Goal: Navigation & Orientation: Understand site structure

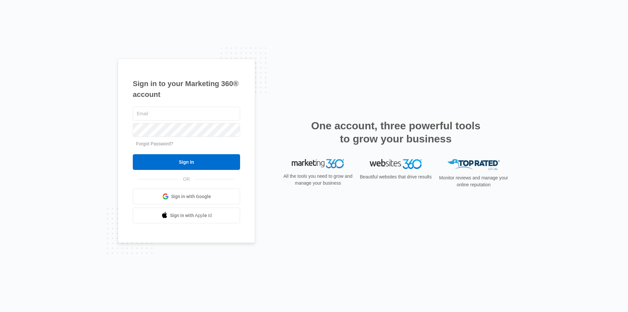
click at [0, 311] on com-1password-button at bounding box center [0, 312] width 0 height 0
type input "[PERSON_NAME][EMAIL_ADDRESS][DOMAIN_NAME]"
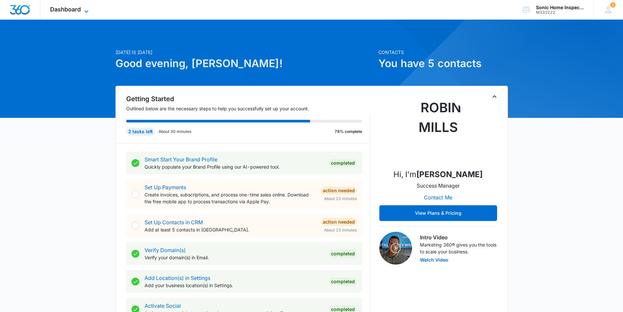
click at [75, 6] on span "Dashboard" at bounding box center [65, 9] width 31 height 7
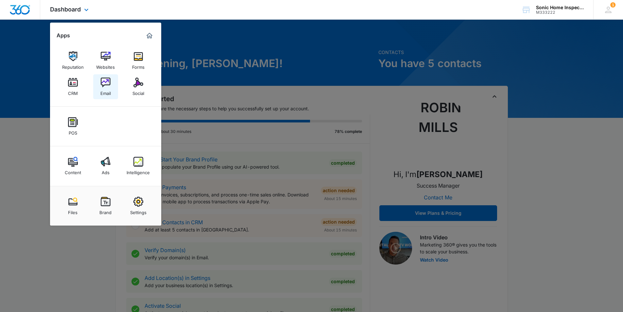
click at [103, 85] on img at bounding box center [106, 82] width 10 height 10
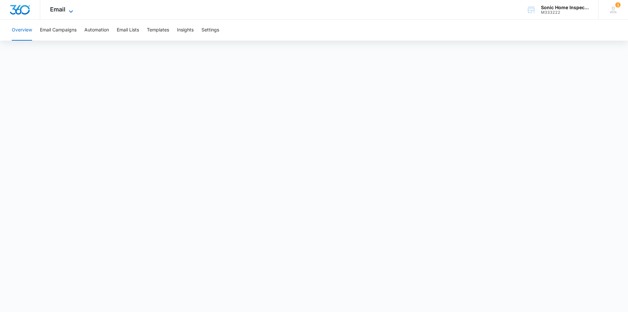
click at [69, 9] on icon at bounding box center [71, 12] width 8 height 8
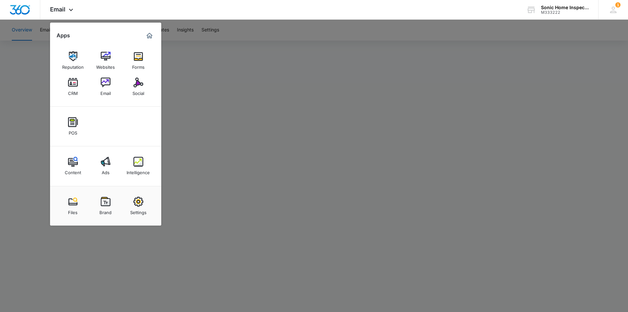
click at [262, 54] on div at bounding box center [314, 156] width 628 height 312
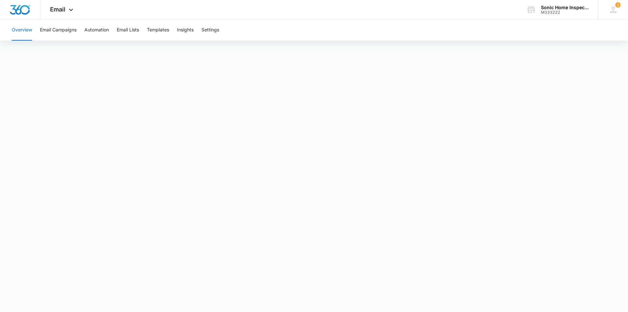
click at [22, 30] on button "Overview" at bounding box center [22, 30] width 20 height 21
click at [22, 9] on img "Dashboard" at bounding box center [19, 10] width 21 height 10
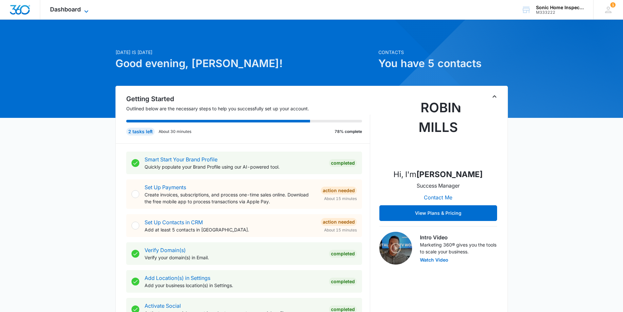
click at [83, 12] on icon at bounding box center [86, 12] width 8 height 8
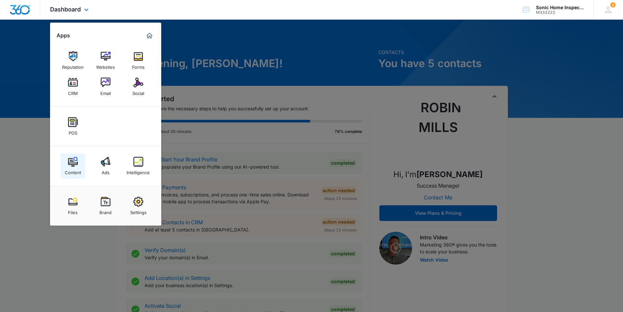
click at [80, 166] on link "Content" at bounding box center [72, 165] width 25 height 25
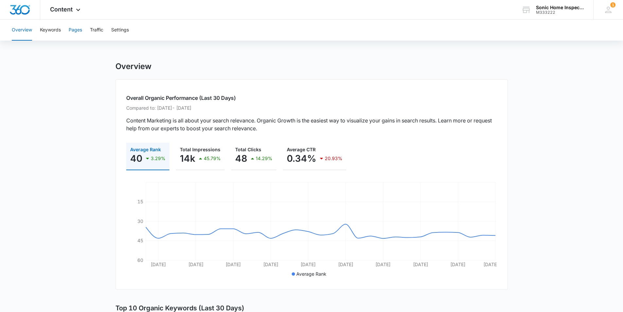
click at [77, 29] on button "Pages" at bounding box center [75, 30] width 13 height 21
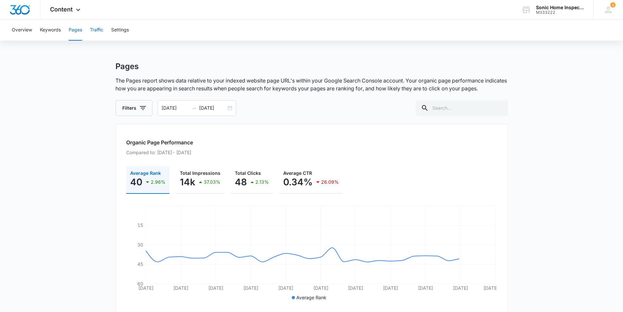
click at [96, 28] on button "Traffic" at bounding box center [96, 30] width 13 height 21
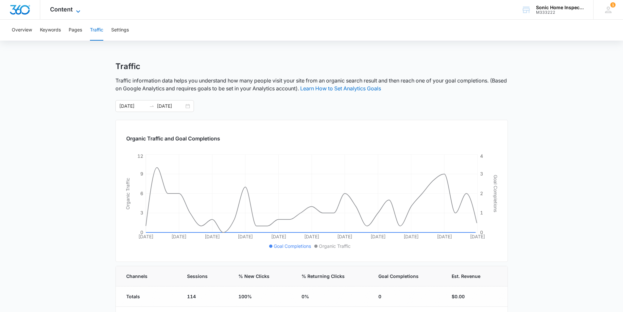
click at [78, 9] on icon at bounding box center [78, 12] width 8 height 8
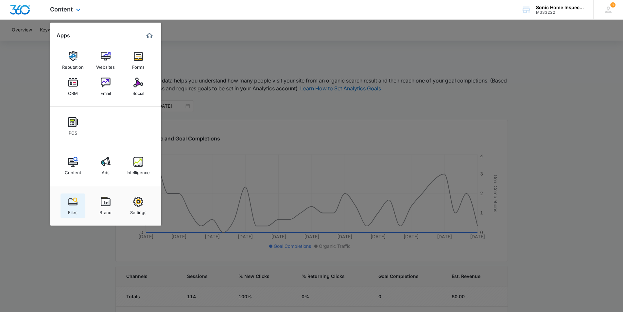
click at [76, 202] on img at bounding box center [73, 201] width 10 height 10
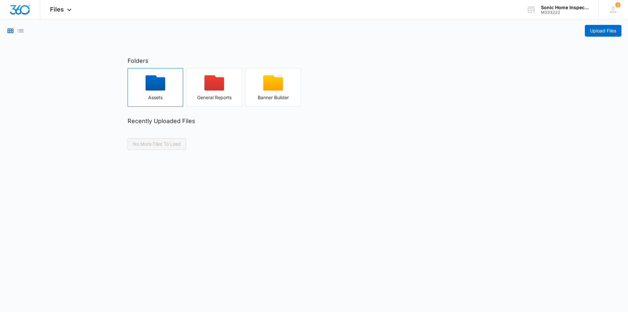
click at [157, 86] on icon "button" at bounding box center [155, 82] width 20 height 15
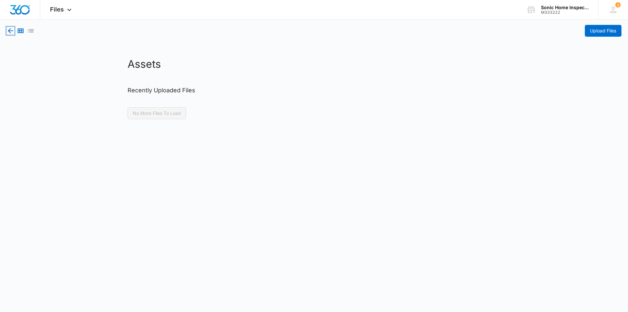
click at [9, 32] on icon "button" at bounding box center [11, 31] width 8 height 8
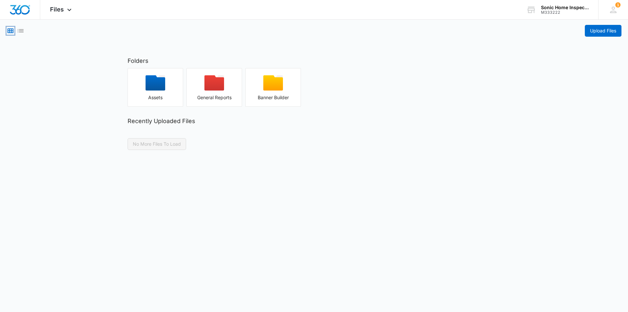
click at [9, 32] on icon "Grid View" at bounding box center [11, 31] width 8 height 8
click at [65, 8] on icon at bounding box center [69, 12] width 8 height 8
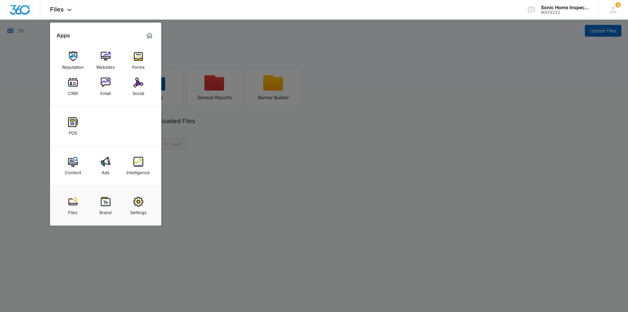
click at [433, 153] on div at bounding box center [314, 156] width 628 height 312
